Goal: Transaction & Acquisition: Purchase product/service

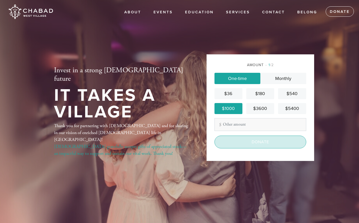
click at [253, 142] on input "Donate" at bounding box center [260, 141] width 92 height 13
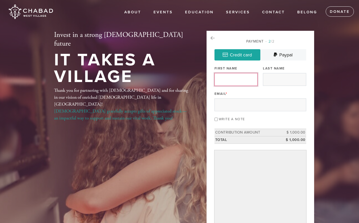
click at [242, 78] on input "First Name" at bounding box center [235, 79] width 43 height 13
type input "Elad"
type input "Gil"
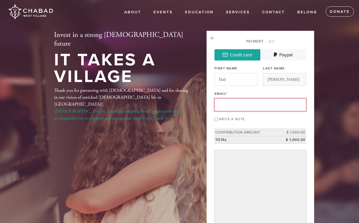
type input "ligdale@gmail.com"
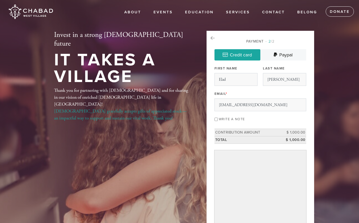
click at [262, 123] on div "Payment 2 /2 Credit card Paypal Payment Processor Pay Later Credit Card PayPal …" at bounding box center [260, 153] width 92 height 228
click at [236, 118] on label "Write a note" at bounding box center [232, 119] width 26 height 4
click at [218, 118] on input "Write a note" at bounding box center [215, 119] width 3 height 3
checkbox input "true"
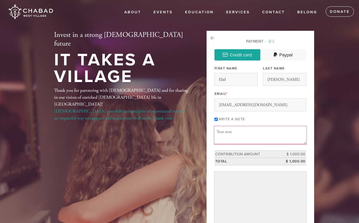
click at [234, 132] on textarea "Message or dedication" at bounding box center [260, 134] width 92 height 17
click at [255, 120] on div "Write a note" at bounding box center [260, 118] width 92 height 7
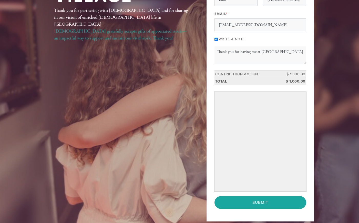
scroll to position [82, 0]
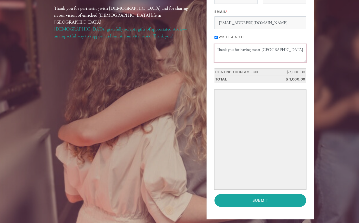
drag, startPoint x: 242, startPoint y: 49, endPoint x: 294, endPoint y: 54, distance: 51.7
click at [294, 54] on textarea "Thank you for having me at Yom Kipur" at bounding box center [260, 52] width 92 height 17
type textarea "Thank you for serving your community"
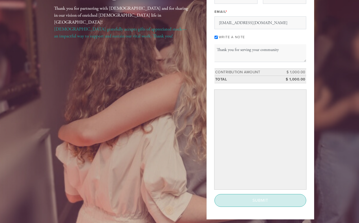
click at [233, 202] on input "Submit" at bounding box center [260, 200] width 92 height 13
